Goal: Information Seeking & Learning: Understand process/instructions

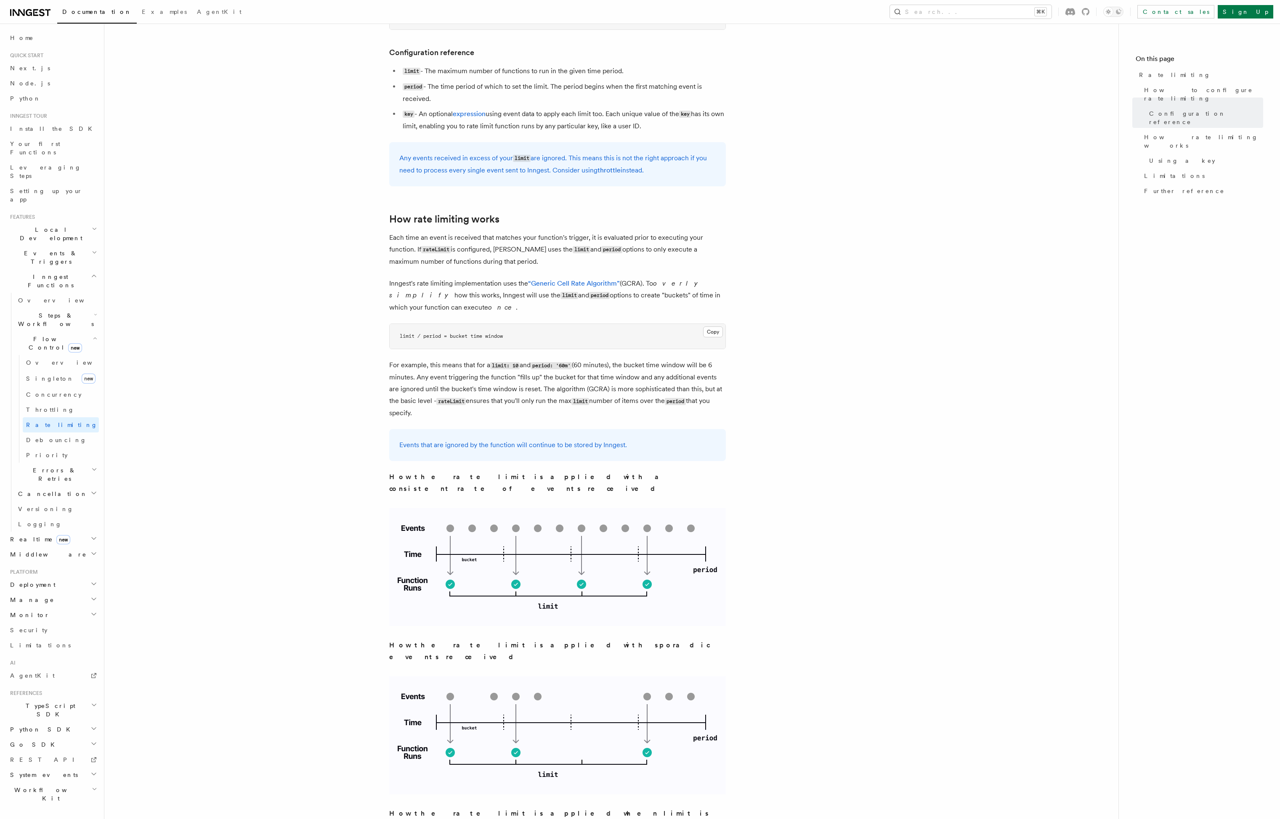
scroll to position [280, 0]
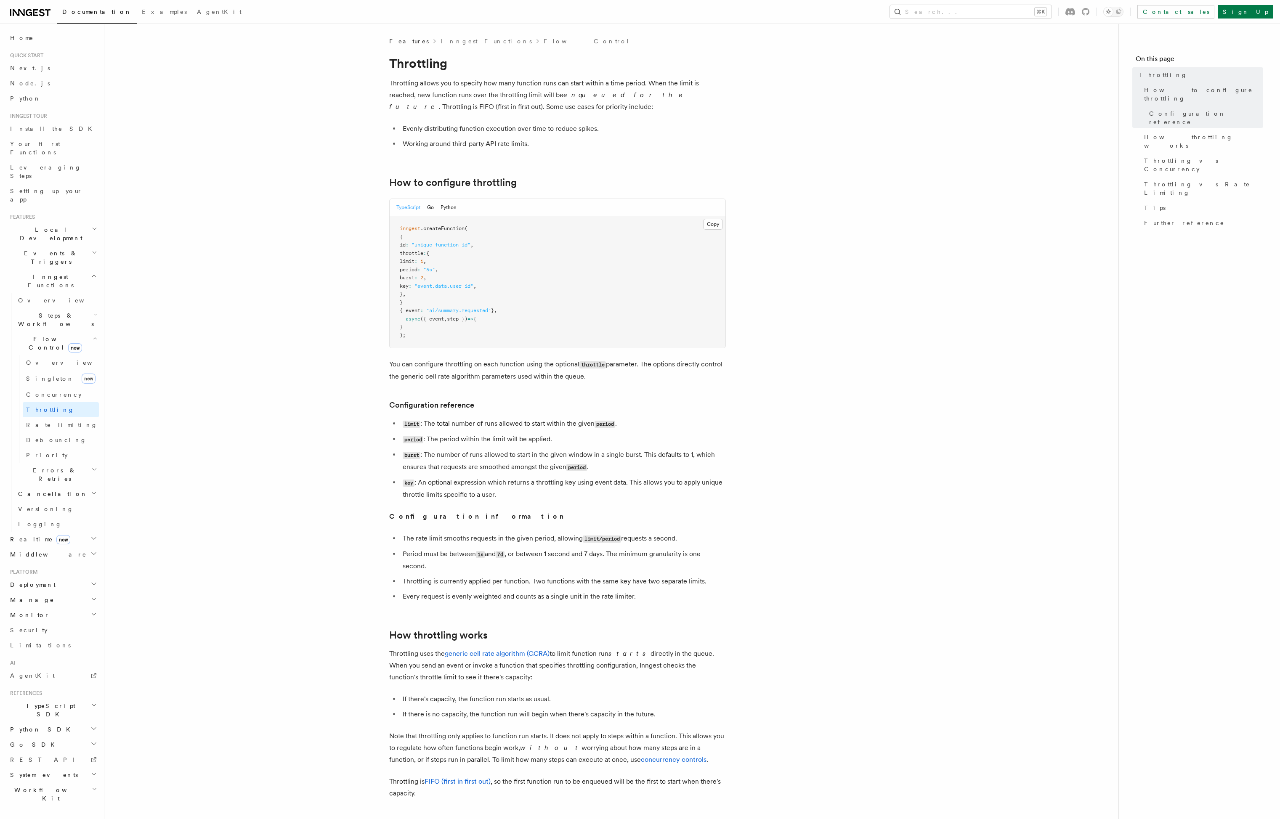
click at [459, 252] on pre "inngest .createFunction ( { id : "unique-function-id" , throttle : { limit : 1 …" at bounding box center [558, 282] width 336 height 132
click at [423, 254] on span "throttle" at bounding box center [412, 253] width 24 height 6
drag, startPoint x: 414, startPoint y: 254, endPoint x: 432, endPoint y: 254, distance: 18.5
click at [423, 254] on span "throttle" at bounding box center [412, 253] width 24 height 6
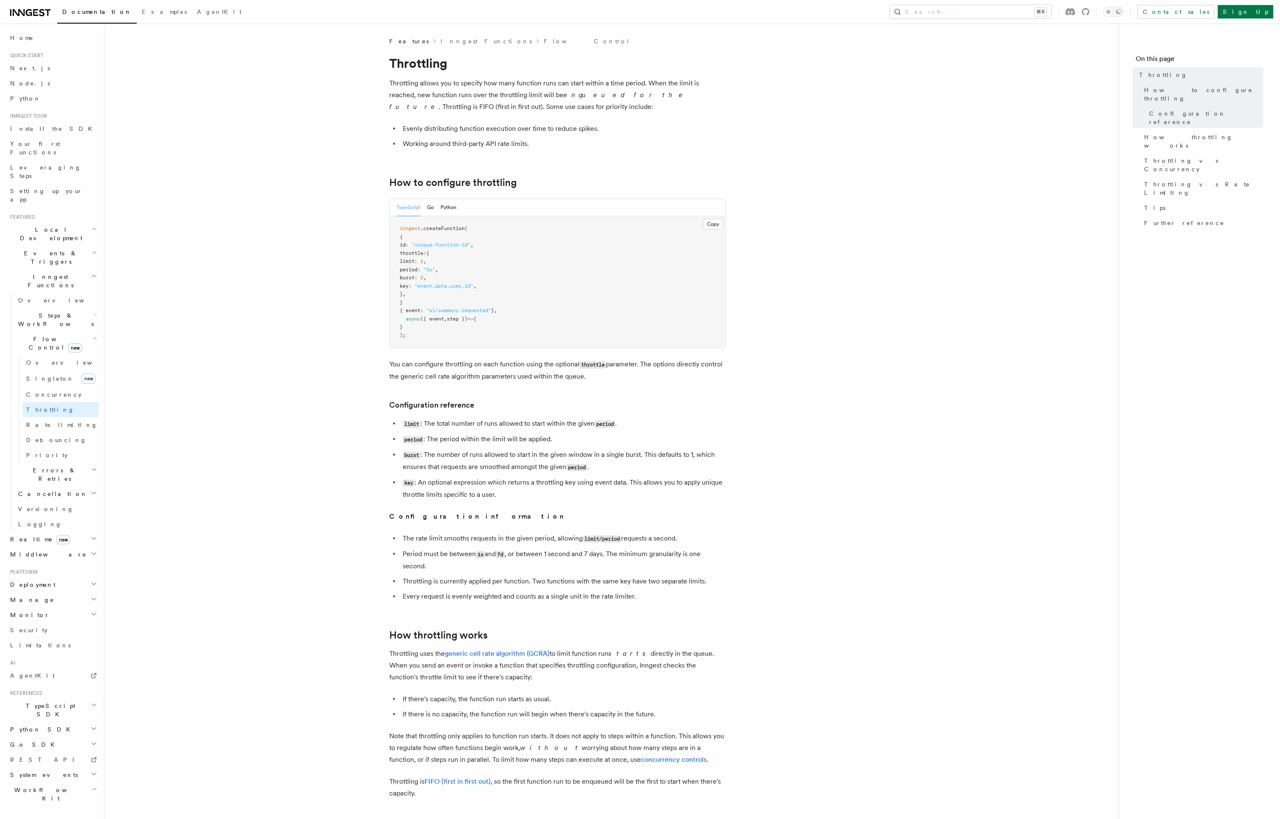
click at [423, 254] on span "throttle" at bounding box center [412, 253] width 24 height 6
